Goal: Task Accomplishment & Management: Complete application form

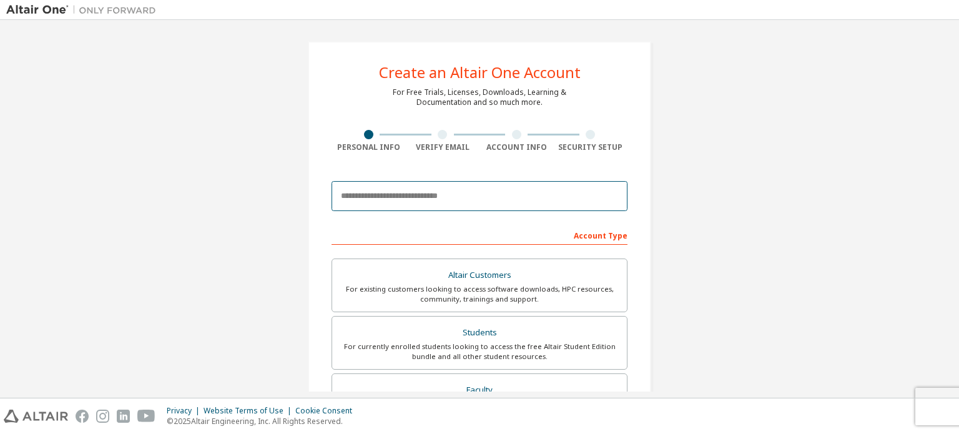
click at [402, 193] on input "email" at bounding box center [479, 196] width 296 height 30
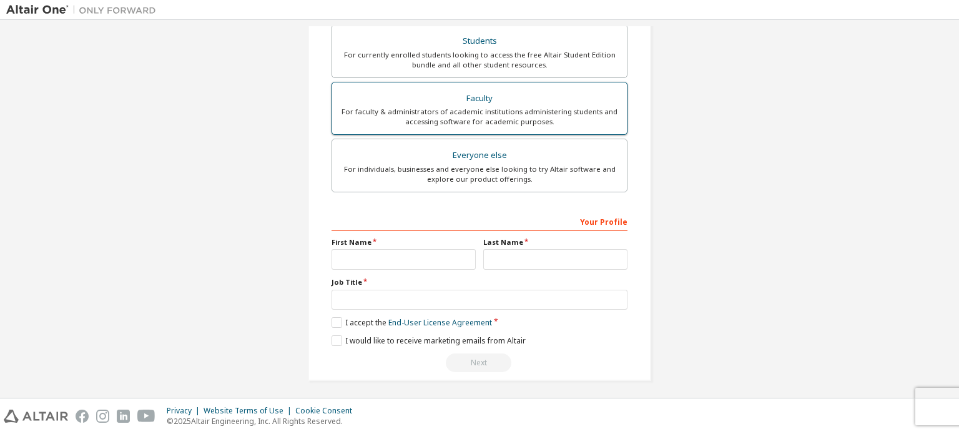
scroll to position [293, 0]
